Goal: Task Accomplishment & Management: Manage account settings

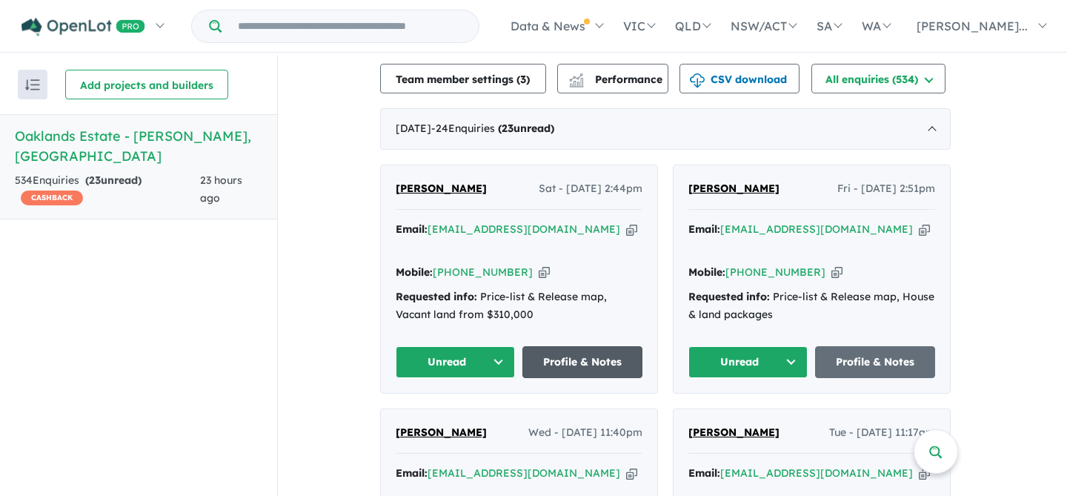
scroll to position [539, 0]
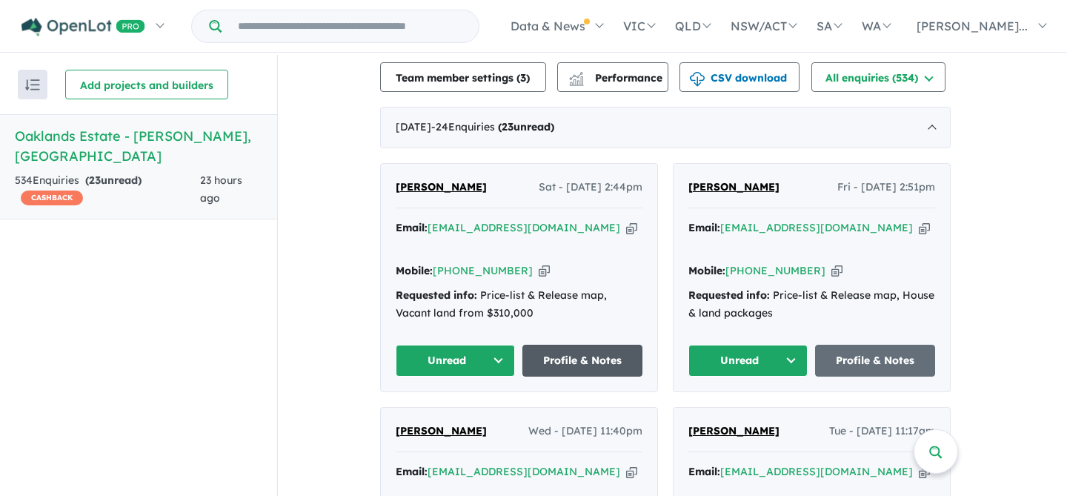
click at [585, 348] on link "Profile & Notes" at bounding box center [582, 361] width 120 height 32
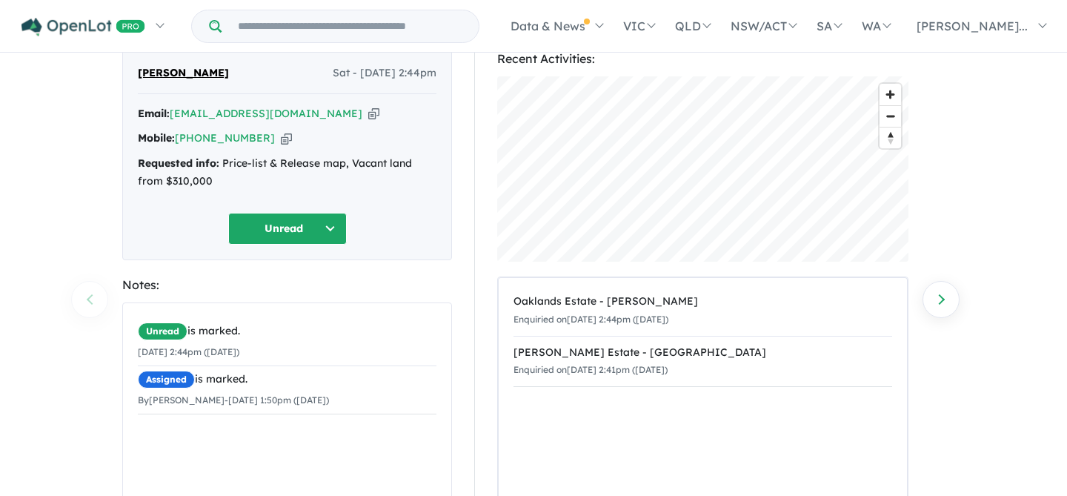
scroll to position [210, 0]
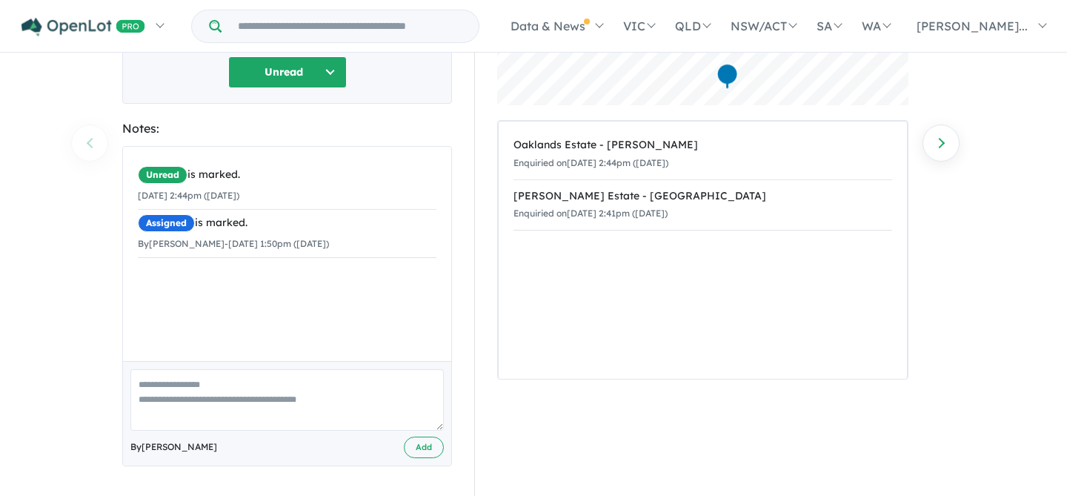
click at [247, 391] on textarea at bounding box center [286, 399] width 313 height 61
type textarea "**********"
click at [431, 450] on button "Add" at bounding box center [424, 446] width 40 height 21
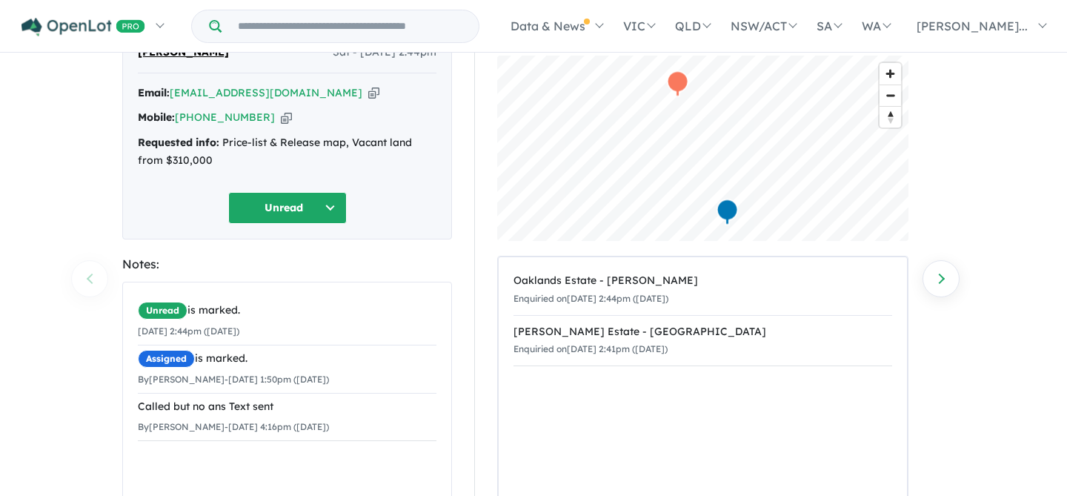
scroll to position [0, 0]
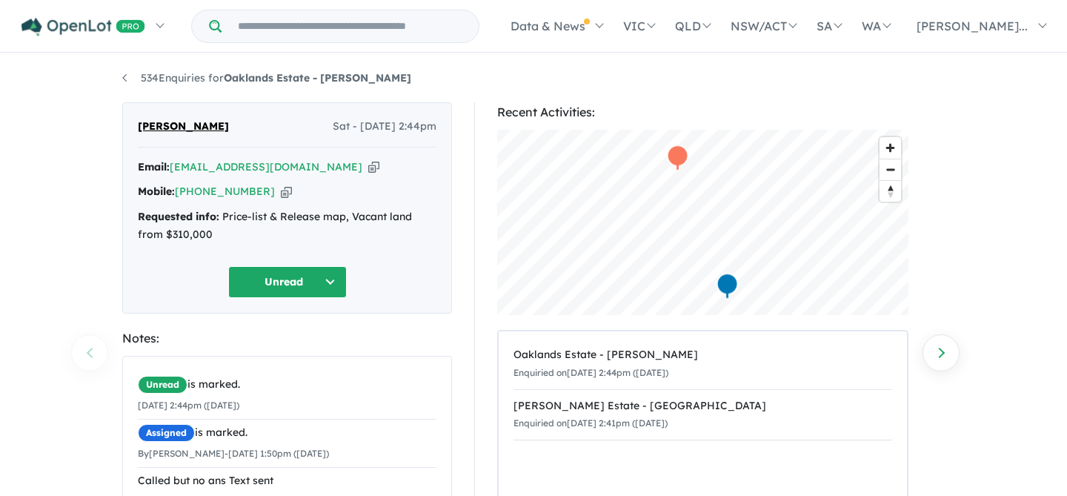
click at [368, 164] on icon "button" at bounding box center [373, 167] width 11 height 16
click at [125, 81] on link "534 Enquiries for Oaklands Estate - [PERSON_NAME]" at bounding box center [266, 77] width 289 height 13
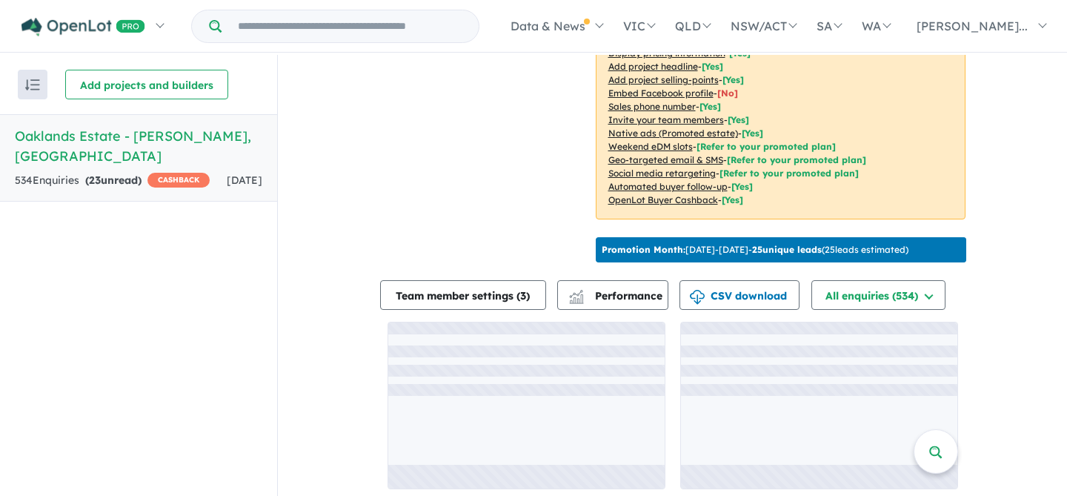
scroll to position [1, 0]
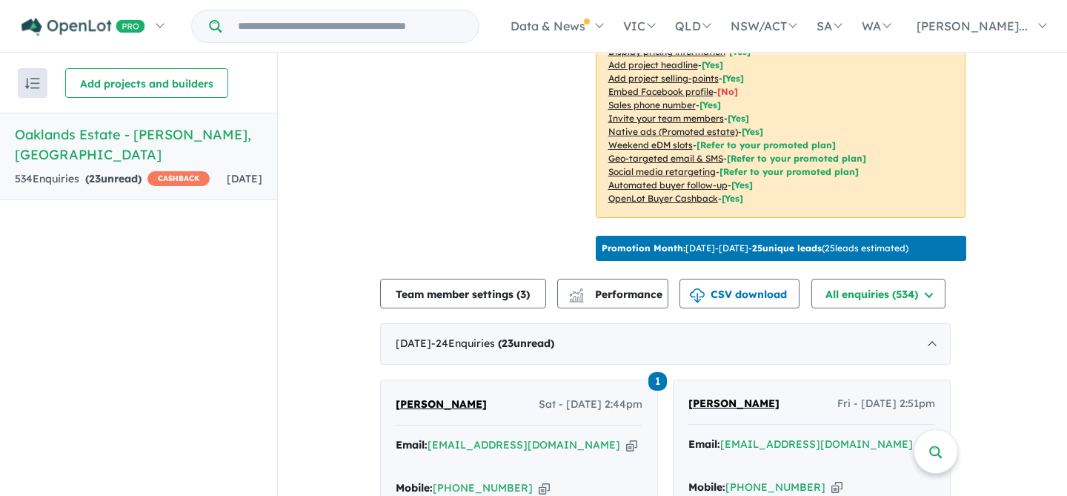
click at [739, 401] on span "[PERSON_NAME]" at bounding box center [733, 402] width 91 height 13
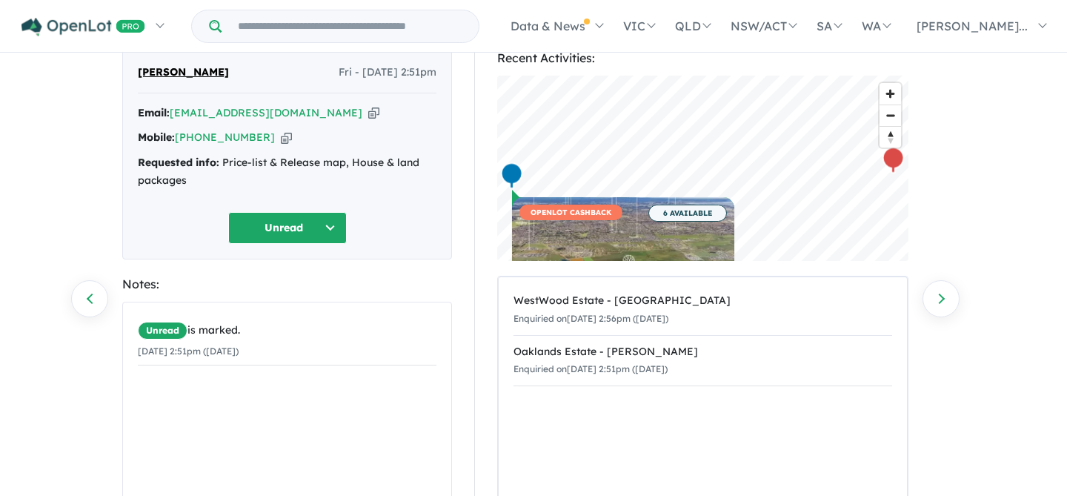
scroll to position [210, 0]
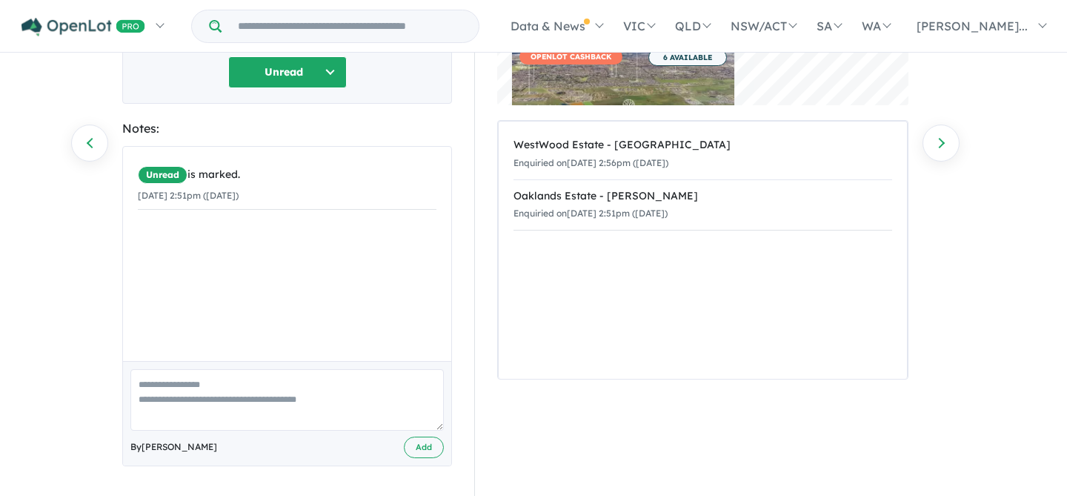
click at [288, 393] on textarea at bounding box center [286, 399] width 313 height 61
type textarea "**********"
click at [410, 444] on button "Add" at bounding box center [424, 446] width 40 height 21
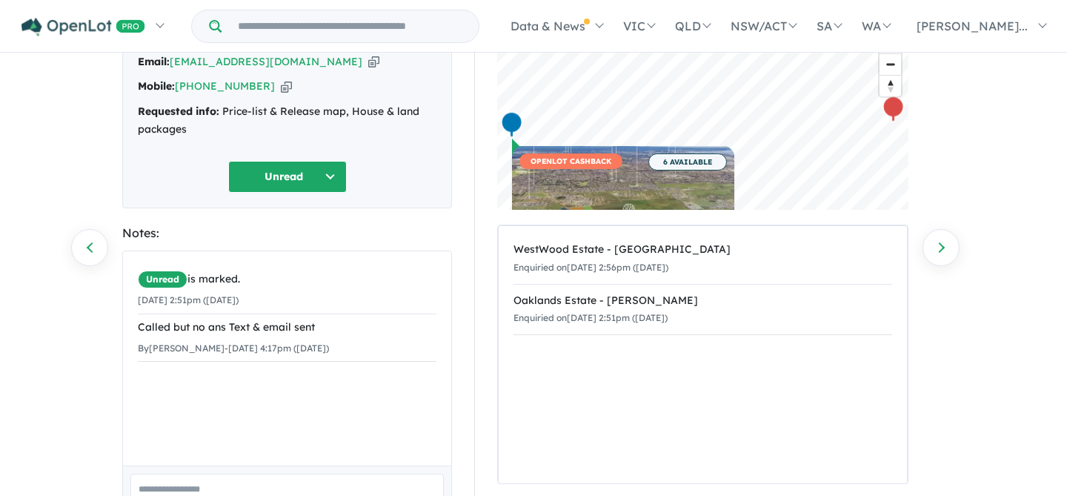
scroll to position [0, 0]
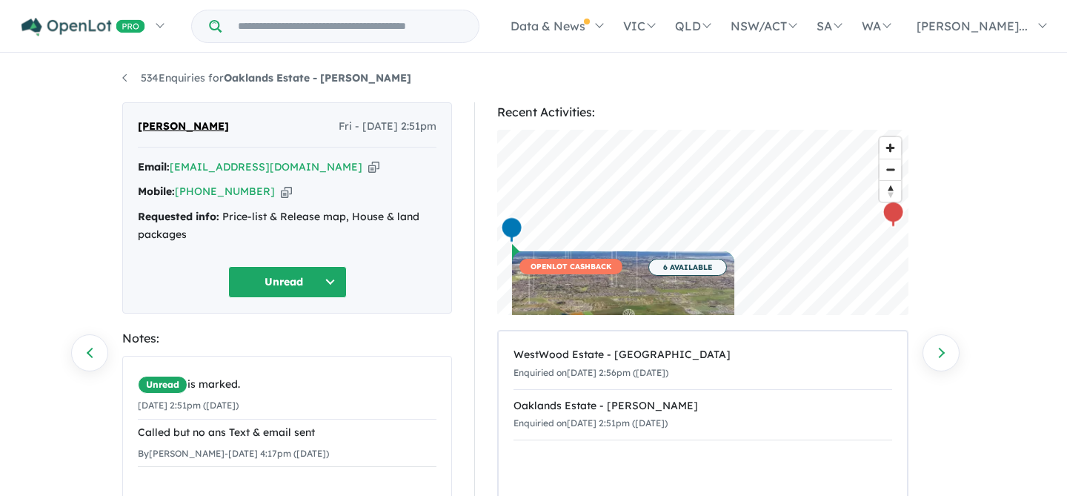
click at [368, 165] on icon "button" at bounding box center [373, 167] width 11 height 16
click at [130, 83] on link "534 Enquiries for Oaklands Estate - Bonnie Brook" at bounding box center [266, 77] width 289 height 13
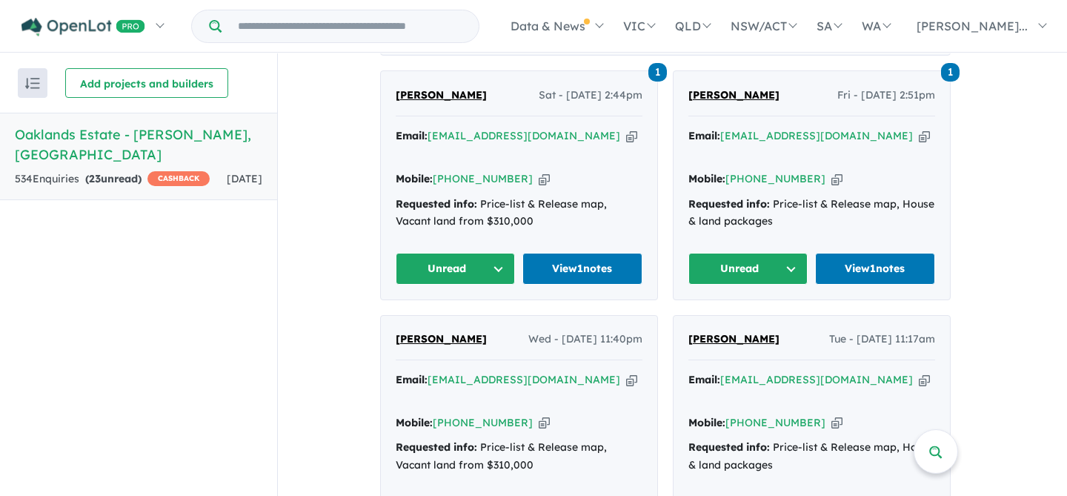
scroll to position [715, 0]
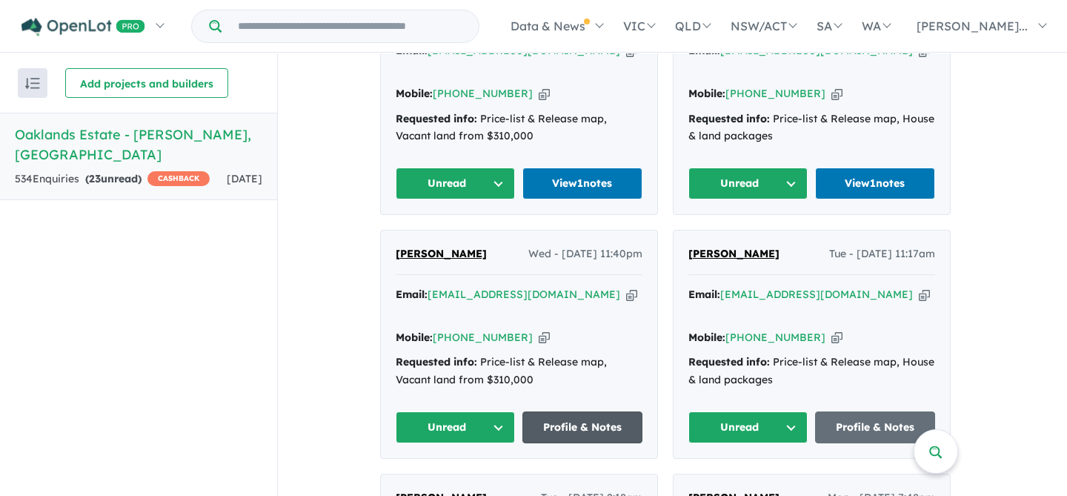
click at [591, 411] on link "Profile & Notes" at bounding box center [582, 427] width 120 height 32
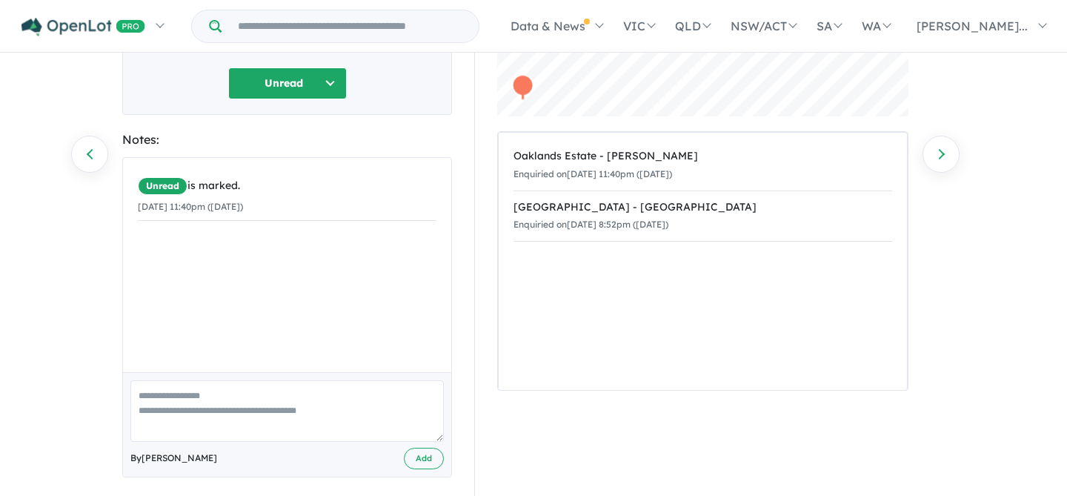
scroll to position [210, 0]
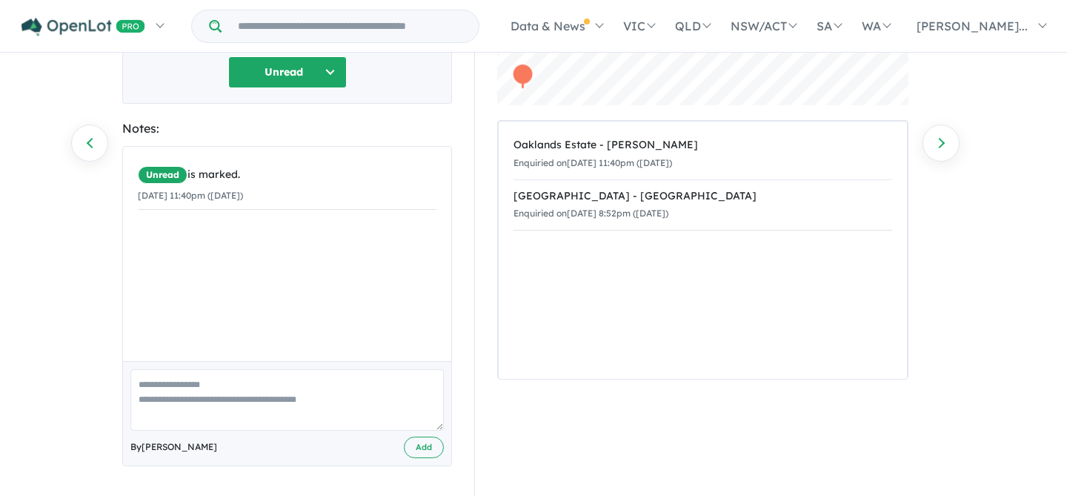
click at [213, 381] on textarea at bounding box center [286, 399] width 313 height 61
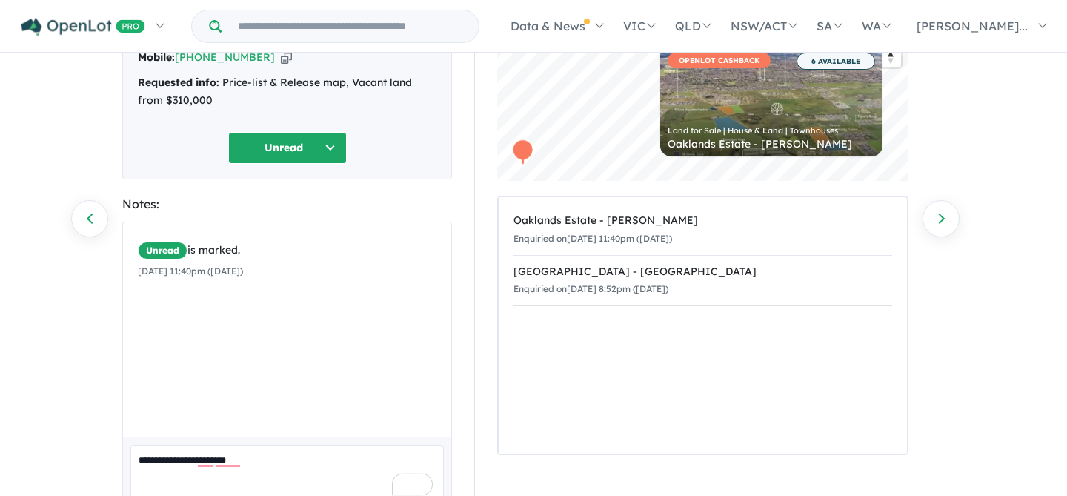
scroll to position [204, 0]
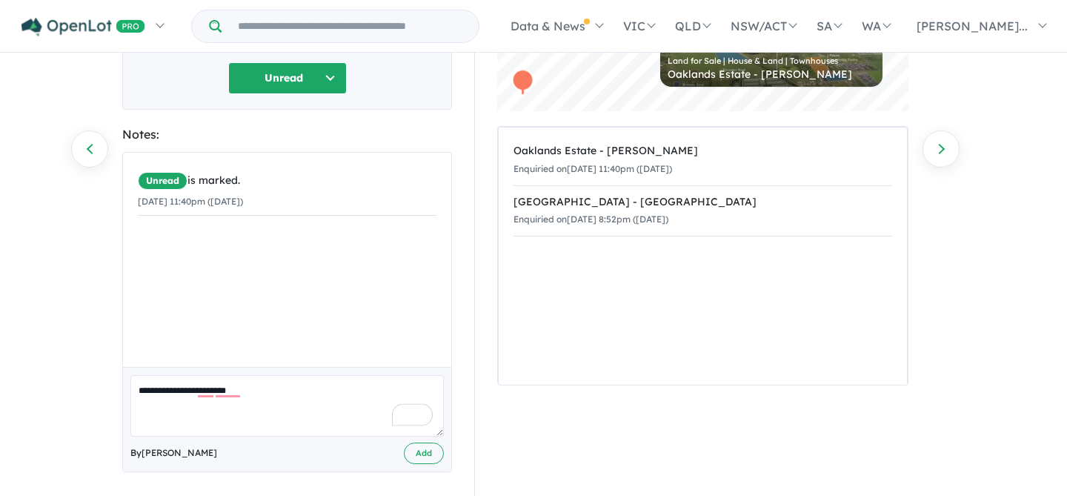
click at [282, 418] on textarea "**********" at bounding box center [286, 405] width 313 height 61
drag, startPoint x: 283, startPoint y: 399, endPoint x: 0, endPoint y: 377, distance: 283.9
click at [0, 292] on html "Skip to main content Homepage My Dashboard (1) Buyer Demand Index Suburb/Counci…" at bounding box center [533, 44] width 1067 height 496
type textarea "**********"
click at [431, 453] on button "Add" at bounding box center [424, 452] width 40 height 21
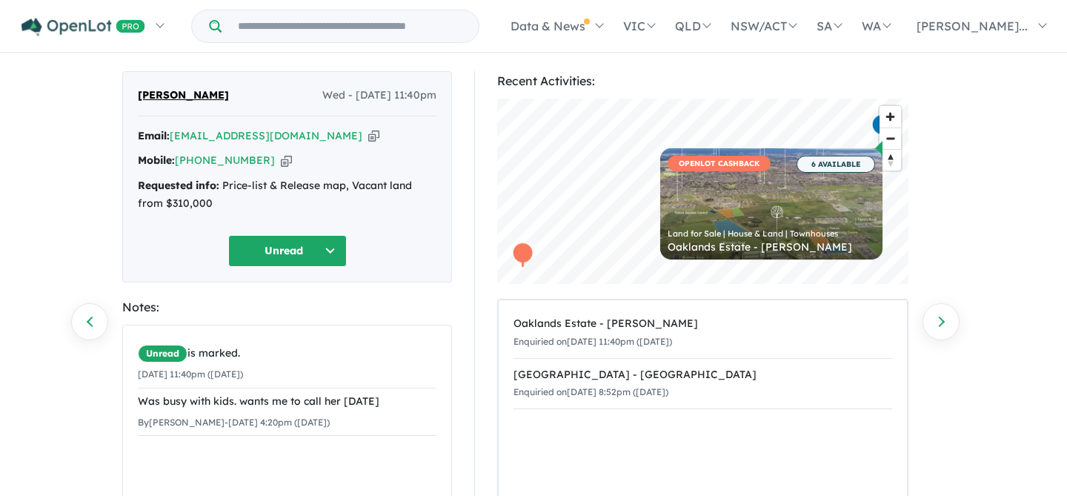
scroll to position [0, 0]
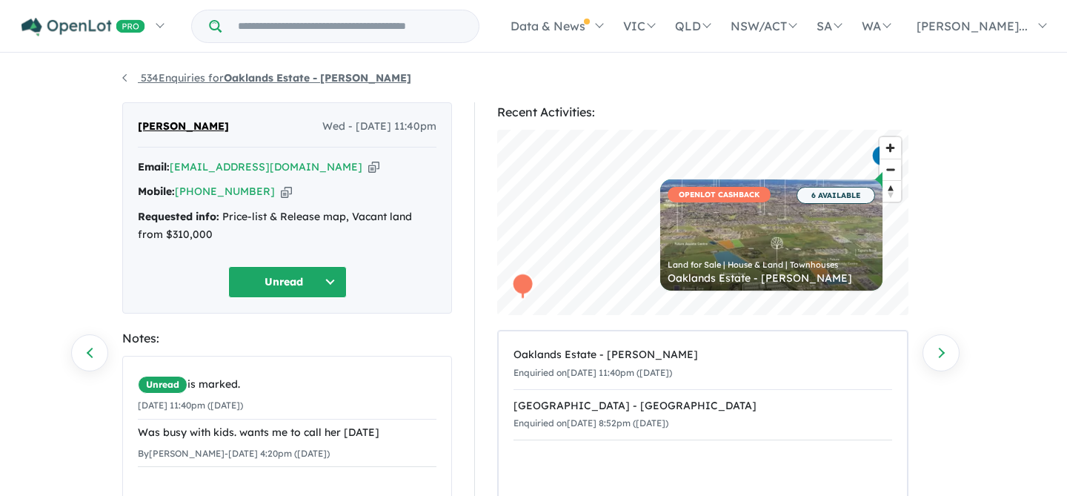
click at [126, 79] on link "534 Enquiries for Oaklands Estate - Bonnie Brook" at bounding box center [266, 77] width 289 height 13
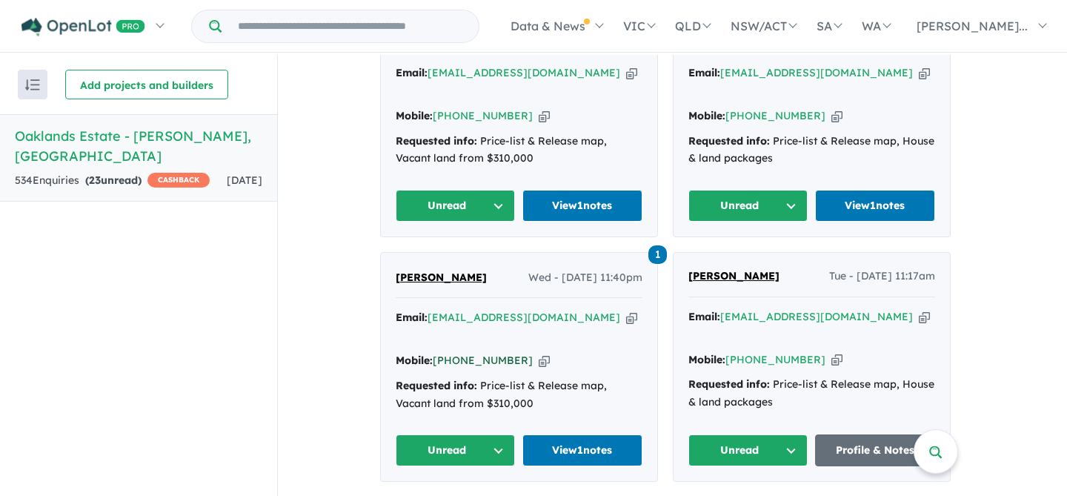
scroll to position [696, 0]
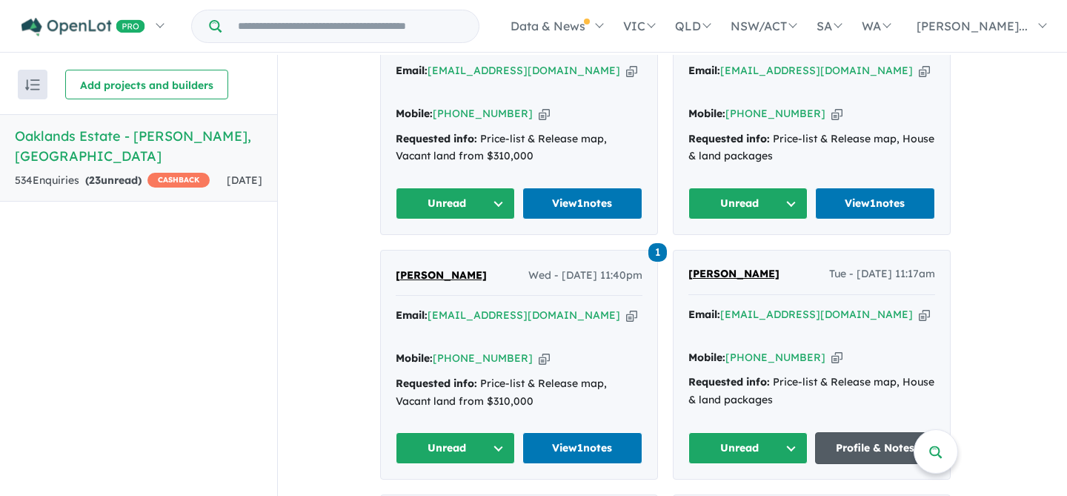
click at [859, 432] on link "Profile & Notes" at bounding box center [875, 448] width 120 height 32
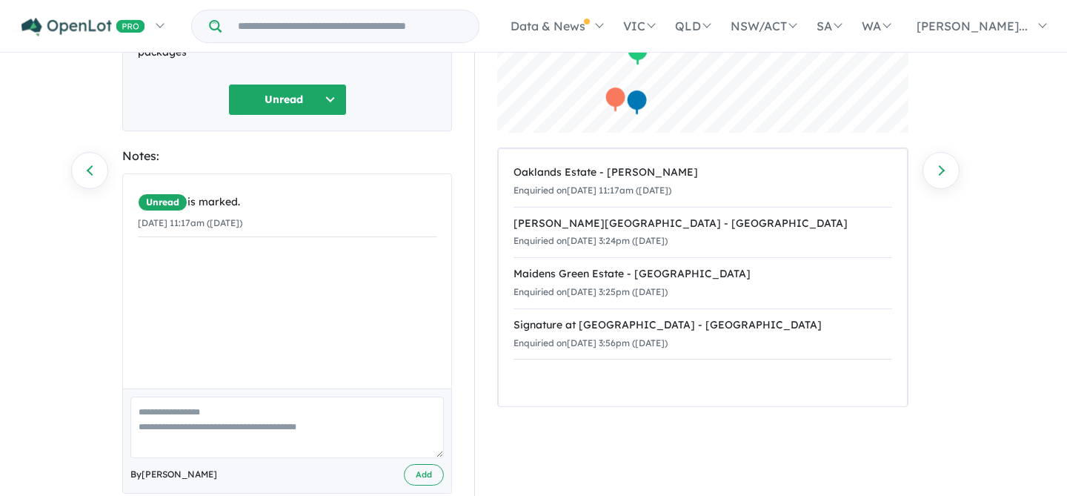
scroll to position [183, 0]
click at [182, 413] on textarea "To enrich screen reader interactions, please activate Accessibility in Grammarl…" at bounding box center [286, 426] width 313 height 61
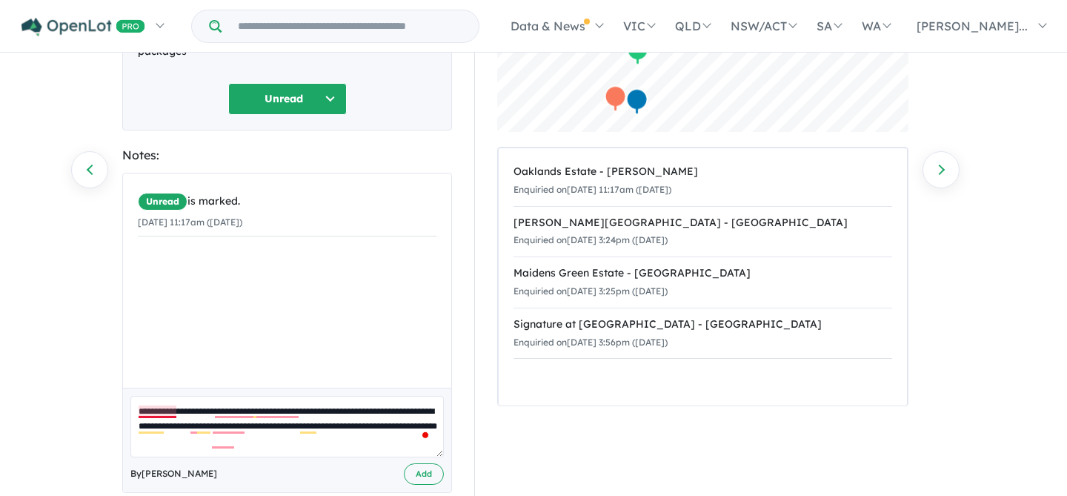
click at [173, 416] on textarea "**********" at bounding box center [286, 426] width 313 height 61
click at [210, 402] on textarea "**********" at bounding box center [286, 426] width 313 height 61
click at [220, 418] on textarea "**********" at bounding box center [286, 426] width 313 height 61
click at [223, 417] on textarea "**********" at bounding box center [286, 426] width 313 height 61
type textarea "**********"
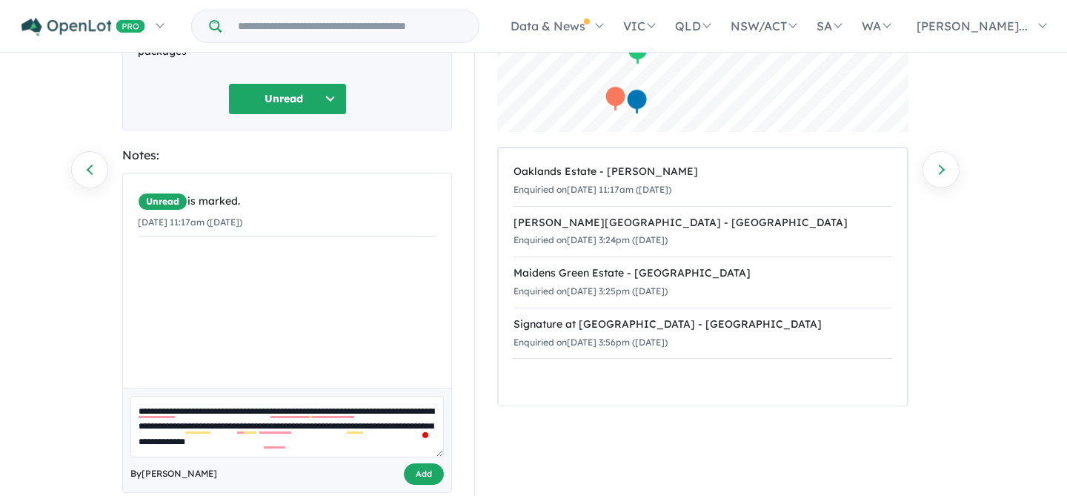
click at [430, 473] on button "Add" at bounding box center [424, 473] width 40 height 21
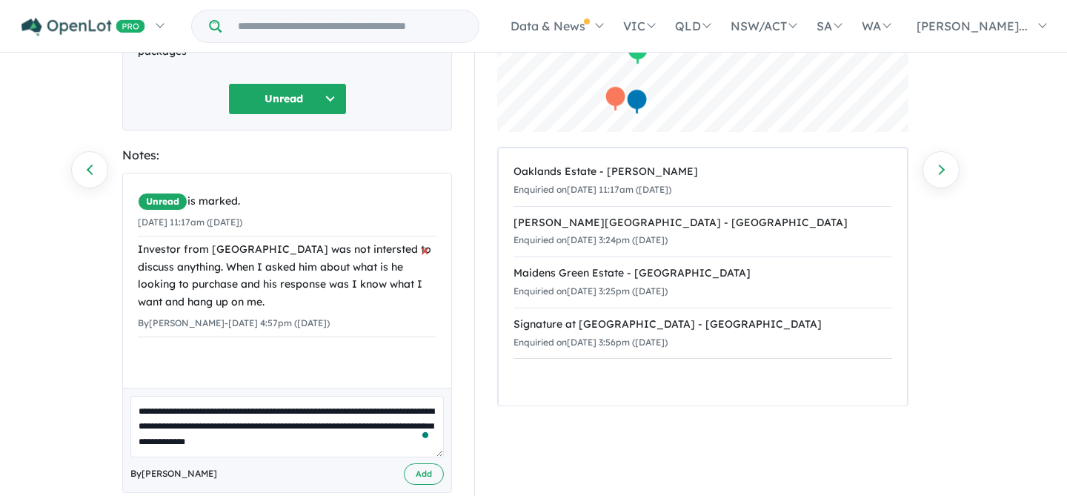
scroll to position [0, 0]
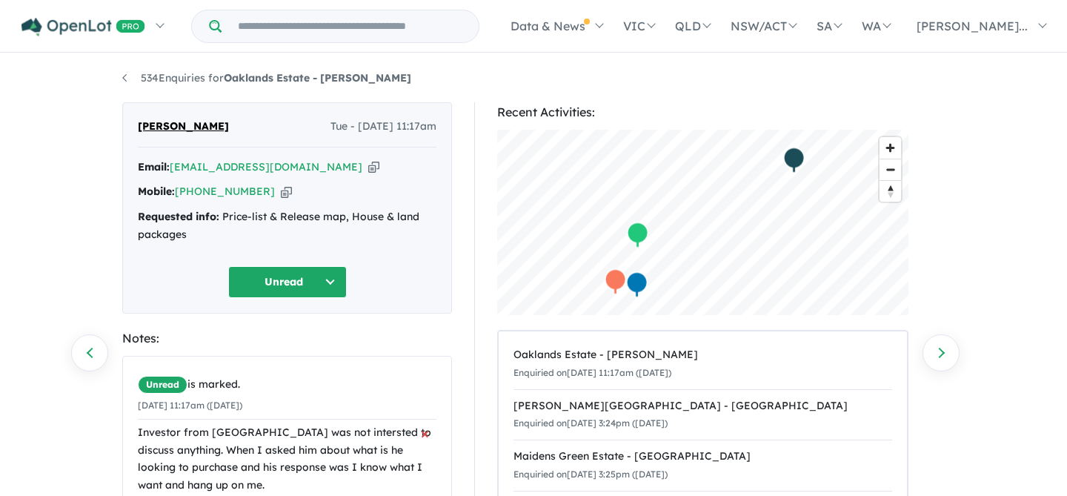
click at [193, 464] on div "Investor from [GEOGRAPHIC_DATA] was not intersted to discuss anything. When I a…" at bounding box center [287, 459] width 299 height 70
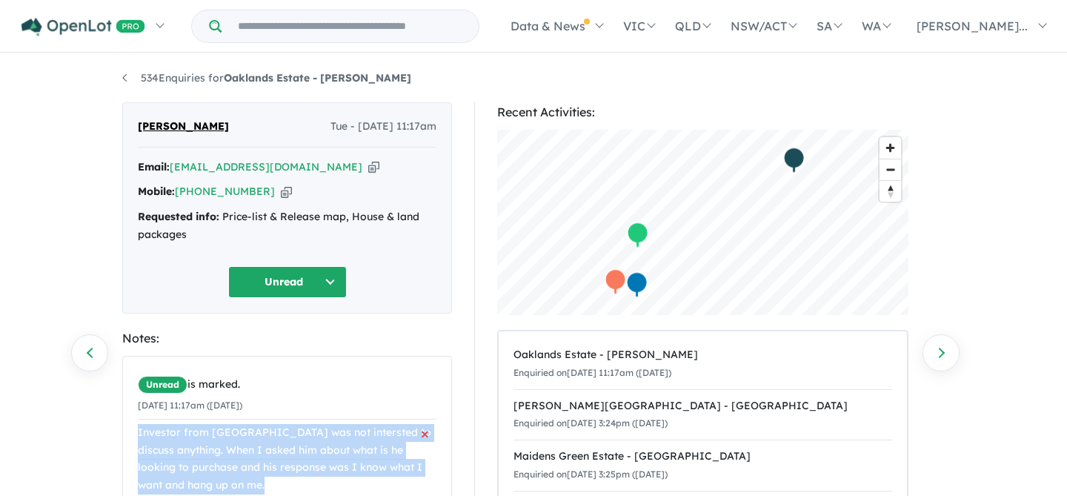
copy div "Investor from [GEOGRAPHIC_DATA] was not intersted to discuss anything. When I a…"
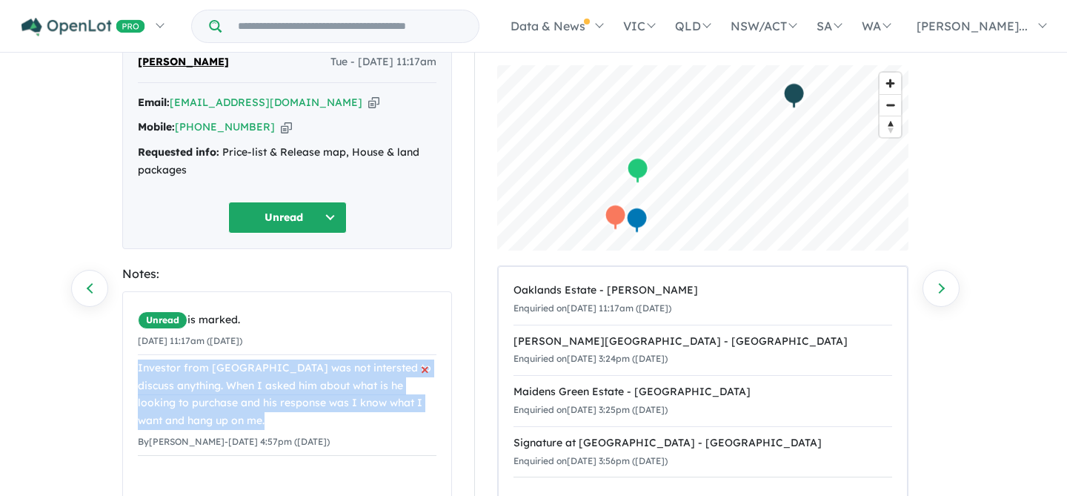
scroll to position [69, 0]
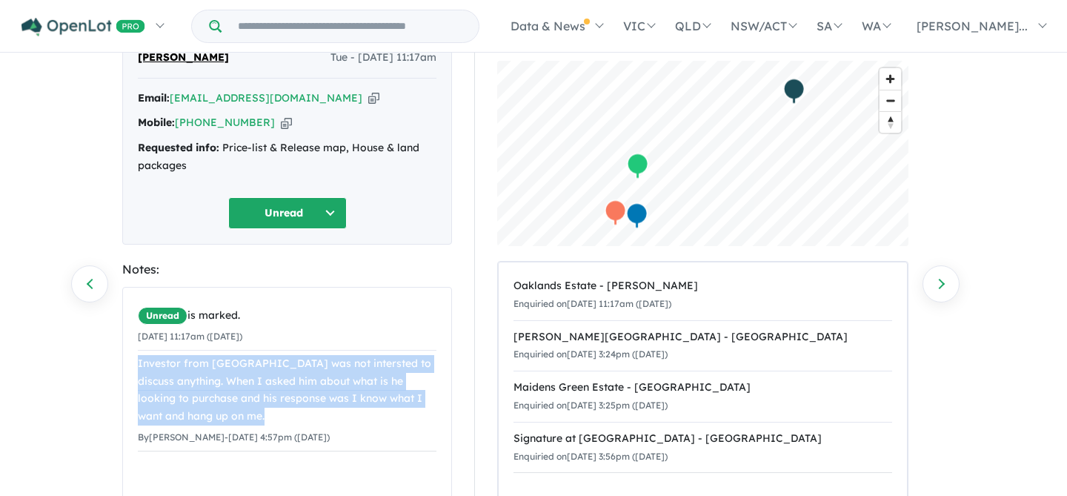
drag, startPoint x: 353, startPoint y: 437, endPoint x: 135, endPoint y: 365, distance: 230.1
click at [135, 365] on div "Unread is marked. [DATE] 11:17am ([DATE]) Investor from [GEOGRAPHIC_DATA] was n…" at bounding box center [287, 376] width 328 height 179
copy li "Investor from [GEOGRAPHIC_DATA] was not intersted to discuss anything. When I a…"
